Goal: Use online tool/utility: Utilize a website feature to perform a specific function

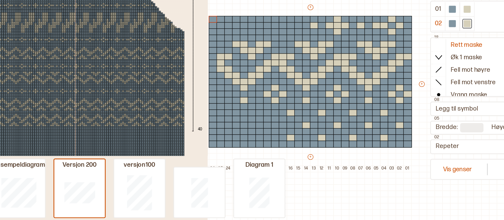
scroll to position [5, 7]
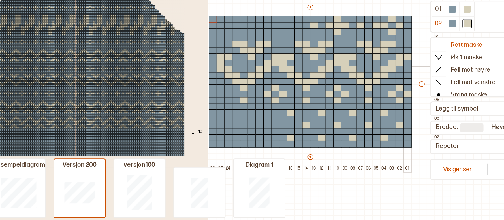
click at [397, 98] on div at bounding box center [398, 98] width 6 height 5
click at [429, 70] on div at bounding box center [430, 69] width 5 height 5
click at [396, 97] on div at bounding box center [398, 98] width 6 height 5
click at [397, 94] on div at bounding box center [398, 93] width 6 height 5
click at [397, 120] on div at bounding box center [398, 121] width 6 height 5
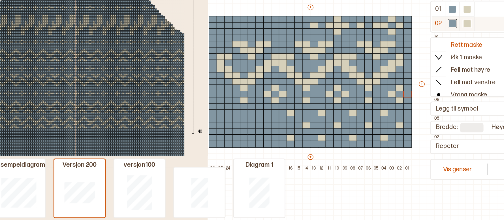
click at [441, 70] on div at bounding box center [440, 69] width 5 height 5
click at [263, 121] on div at bounding box center [262, 121] width 6 height 5
click at [255, 63] on div "+ + + + 26 25 24 23 22 21 20 19 18 17 16 15 14 13 12 11 10 09 08 07 06 05 04 03…" at bounding box center [332, 116] width 181 height 122
click at [254, 62] on div "+ + + + 26 25 24 23 22 21 20 19 18 17 16 15 14 13 12 11 10 09 08 07 06 05 04 03…" at bounding box center [332, 116] width 181 height 122
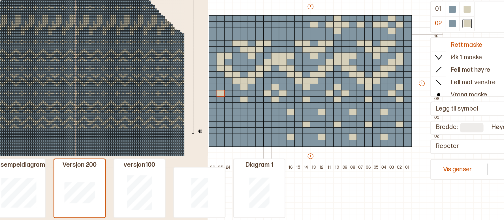
scroll to position [0, 175]
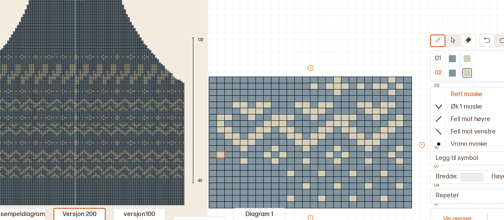
click at [432, 46] on icon at bounding box center [430, 46] width 3 height 4
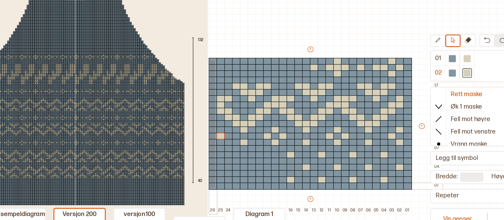
drag, startPoint x: 257, startPoint y: 60, endPoint x: 253, endPoint y: 153, distance: 93.0
click at [253, 153] on div "+ + + + 26 25 24 23 22 21 20 19 18 17 16 15 14 13 12 11 10 09 08 07 06 05 04 03…" at bounding box center [332, 111] width 181 height 122
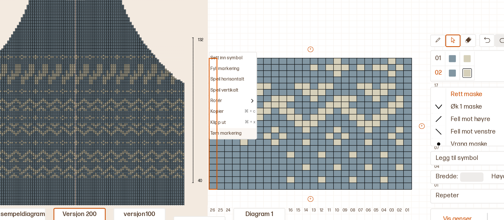
click at [259, 114] on p "Tøm markering" at bounding box center [265, 114] width 23 height 5
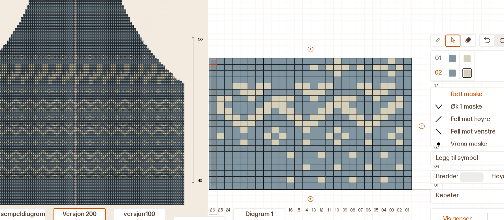
drag, startPoint x: 254, startPoint y: 60, endPoint x: 257, endPoint y: 152, distance: 92.1
click at [257, 152] on div "+ + + + 26 25 24 23 22 21 20 19 18 17 16 15 14 13 12 11 10 09 08 07 06 05 04 03…" at bounding box center [332, 111] width 181 height 122
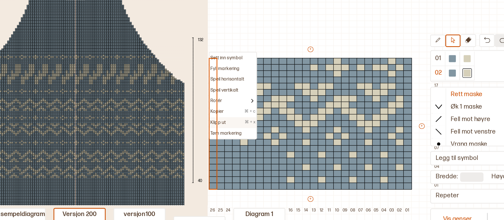
click at [261, 104] on p "Klipp ut" at bounding box center [259, 106] width 11 height 5
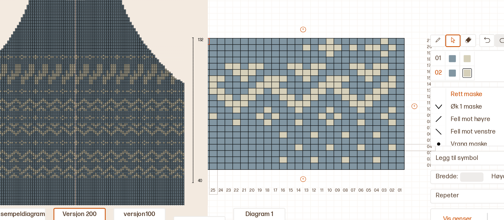
scroll to position [28, 180]
drag, startPoint x: 393, startPoint y: 46, endPoint x: 389, endPoint y: 137, distance: 91.3
click at [389, 137] on div "+ + + + 26 25 24 23 22 21 20 19 18 17 16 15 14 13 12 11 10 09 08 07 06 05 04 03…" at bounding box center [326, 96] width 181 height 122
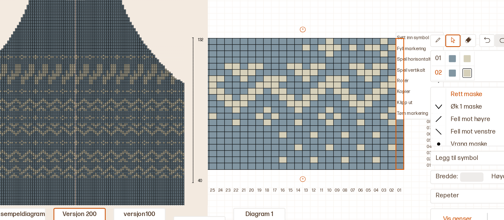
click at [393, 43] on p "Sett inn symbol" at bounding box center [401, 44] width 23 height 5
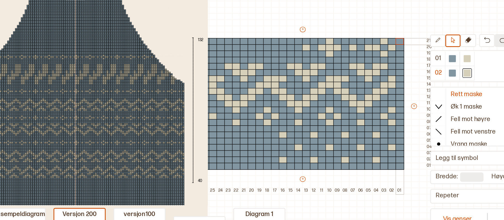
click at [391, 45] on div at bounding box center [392, 46] width 6 height 5
click at [444, 48] on button at bounding box center [441, 46] width 11 height 9
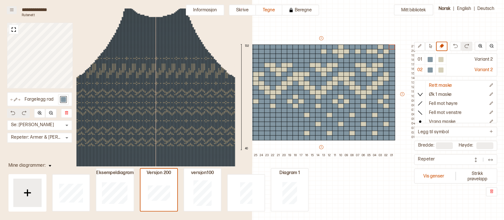
click at [11, 8] on icon at bounding box center [12, 10] width 4 height 4
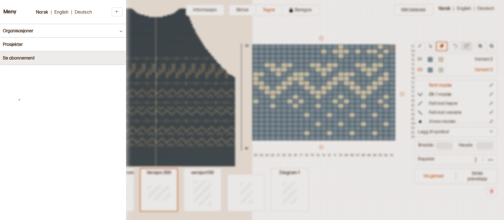
click at [25, 53] on button "Se abonnement" at bounding box center [63, 58] width 126 height 14
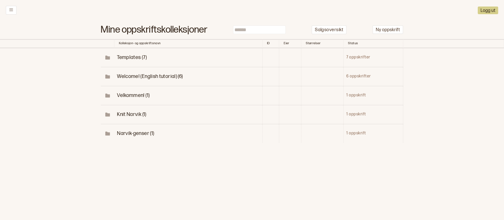
click at [147, 131] on span "Narvik-genser (1)" at bounding box center [135, 133] width 37 height 6
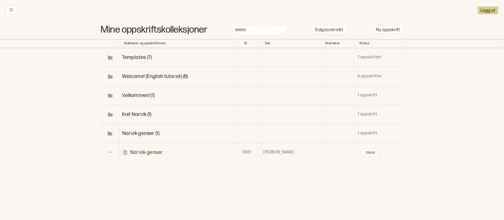
click at [144, 151] on p "Narvik-genser" at bounding box center [146, 152] width 33 height 7
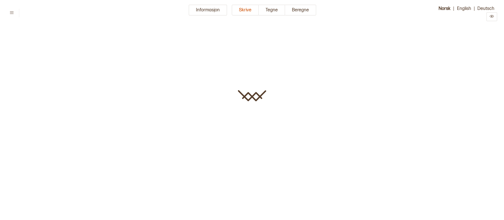
type input "**********"
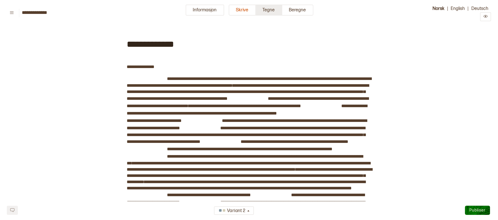
click at [275, 10] on button "Tegne" at bounding box center [269, 10] width 26 height 11
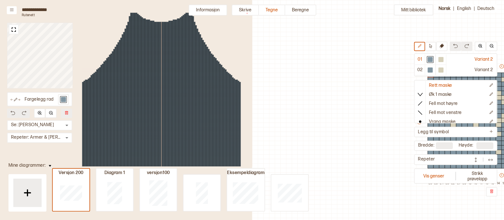
type input "**"
click at [298, 12] on button "Beregne" at bounding box center [300, 10] width 31 height 11
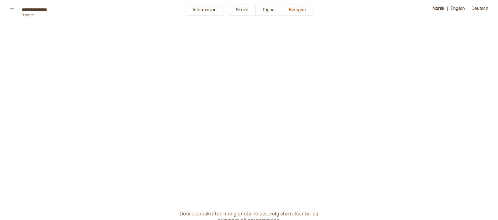
scroll to position [0, 0]
click at [204, 13] on button "Informasjon" at bounding box center [205, 9] width 39 height 11
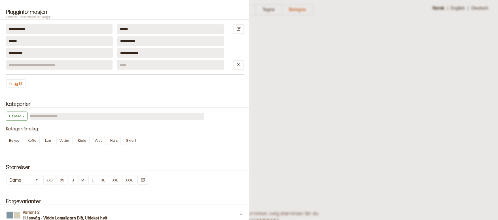
scroll to position [345, 0]
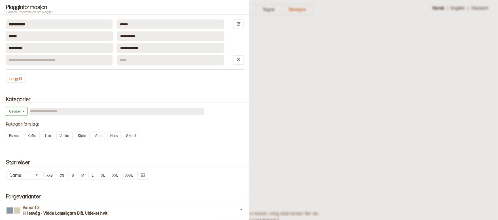
click at [123, 93] on div "Kategorier Genser x Kategoriforslag : Bukse Kofte Lue Votter Kjole Vest Hals Sk…" at bounding box center [124, 121] width 249 height 63
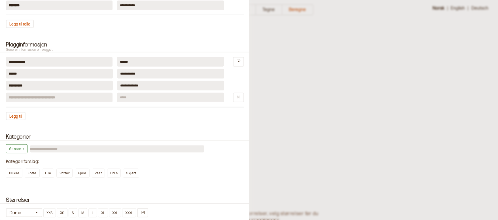
scroll to position [290, 0]
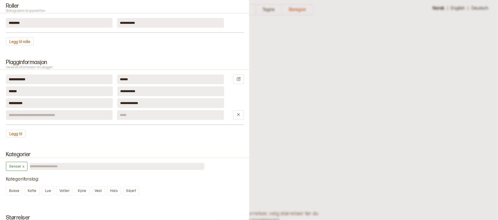
click at [84, 117] on input at bounding box center [59, 115] width 107 height 10
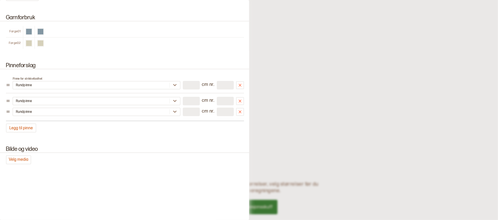
scroll to position [29, 0]
click at [286, 106] on div at bounding box center [249, 110] width 498 height 220
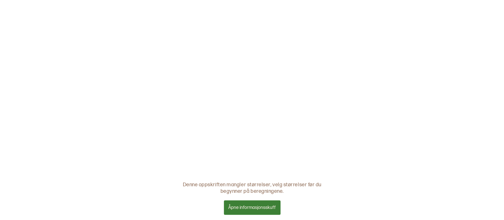
scroll to position [0, 0]
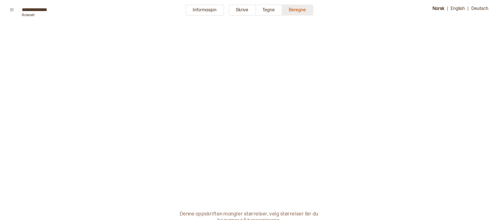
click at [294, 14] on button "Beregne" at bounding box center [297, 10] width 31 height 11
click at [241, 9] on button "Skrive" at bounding box center [242, 10] width 27 height 11
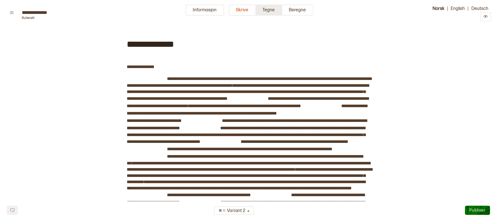
click at [268, 10] on button "Tegne" at bounding box center [269, 10] width 26 height 11
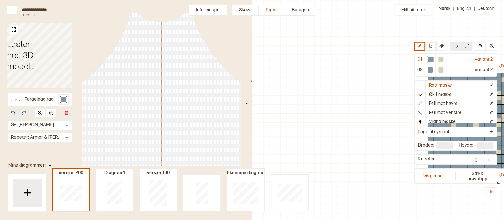
scroll to position [18, 223]
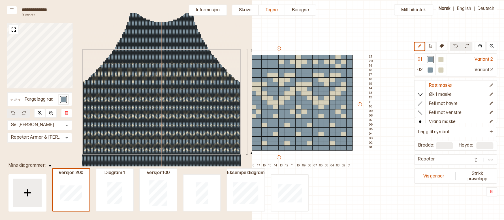
click at [140, 73] on div "132 40" at bounding box center [161, 105] width 193 height 194
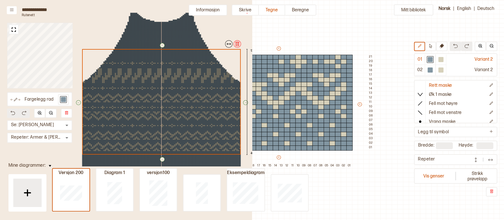
click at [238, 43] on img at bounding box center [238, 44] width 6 height 6
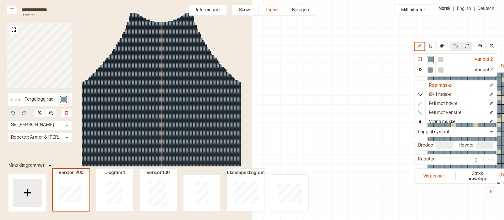
scroll to position [18, 223]
